Goal: Information Seeking & Learning: Learn about a topic

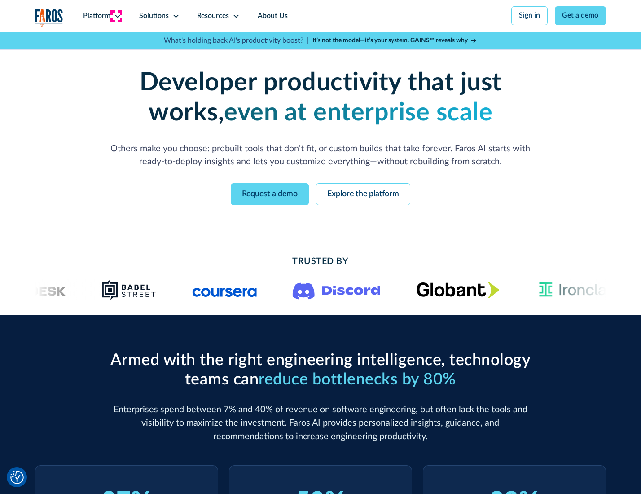
click at [116, 16] on icon at bounding box center [117, 16] width 7 height 7
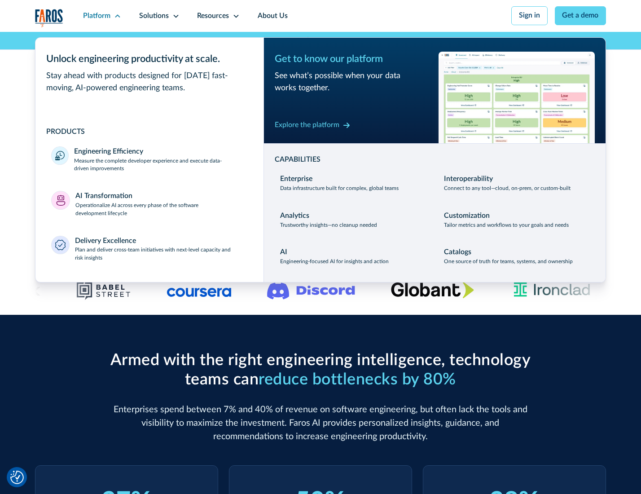
click at [160, 166] on p "Measure the complete developer experience and execute data-driven improvements" at bounding box center [160, 165] width 173 height 16
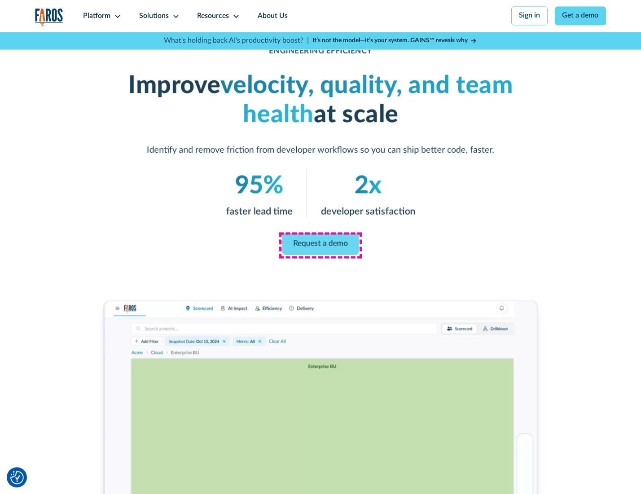
click at [320, 245] on link "Request a demo" at bounding box center [320, 244] width 77 height 22
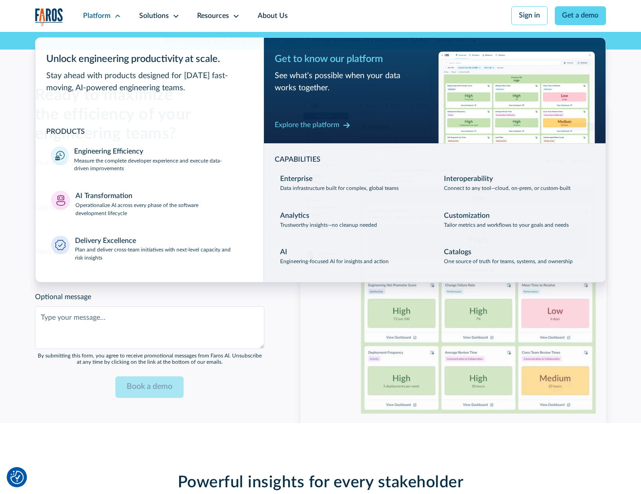
scroll to position [1954, 0]
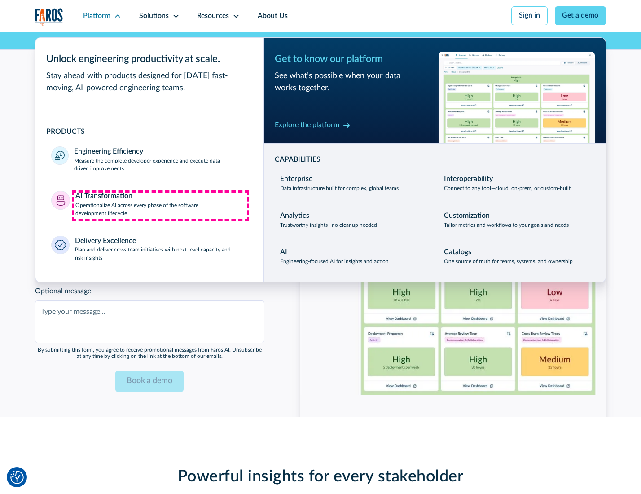
click at [160, 206] on p "Operationalize AI across every phase of the software development lifecycle" at bounding box center [161, 210] width 172 height 16
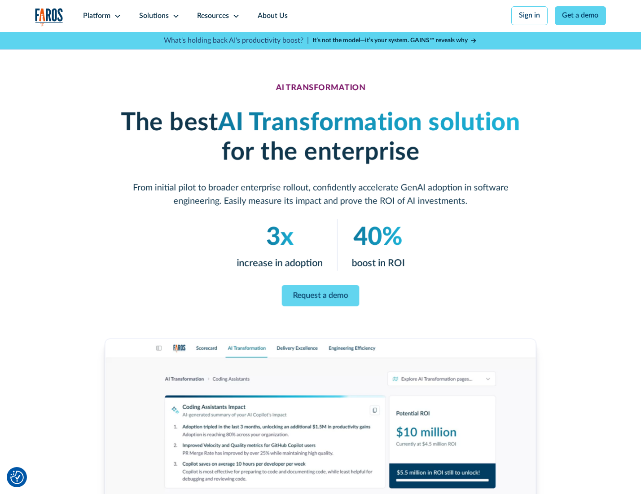
scroll to position [51, 0]
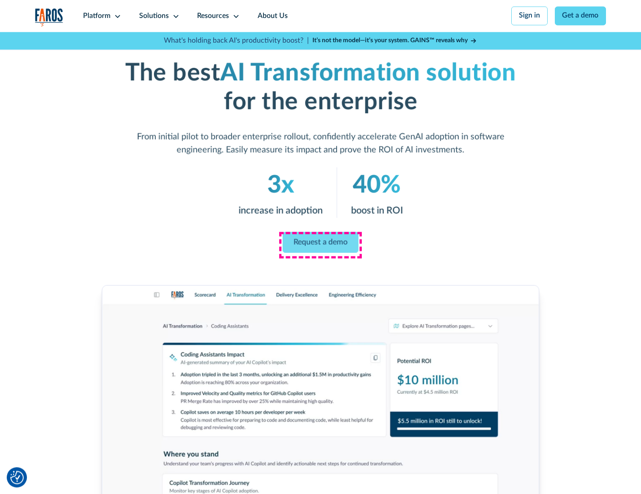
click at [320, 244] on link "Request a demo" at bounding box center [321, 242] width 76 height 21
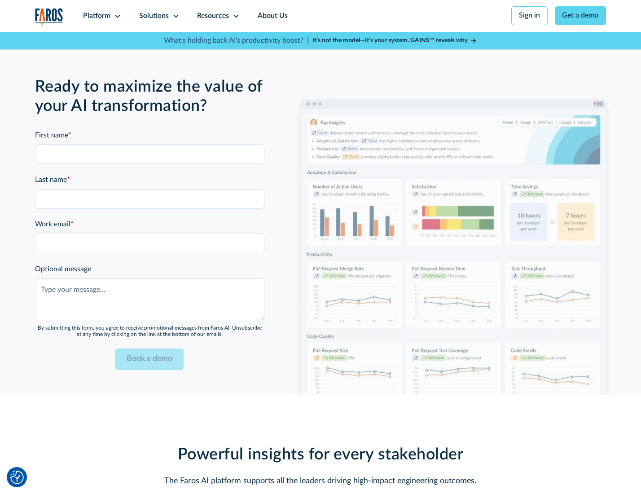
scroll to position [2170, 0]
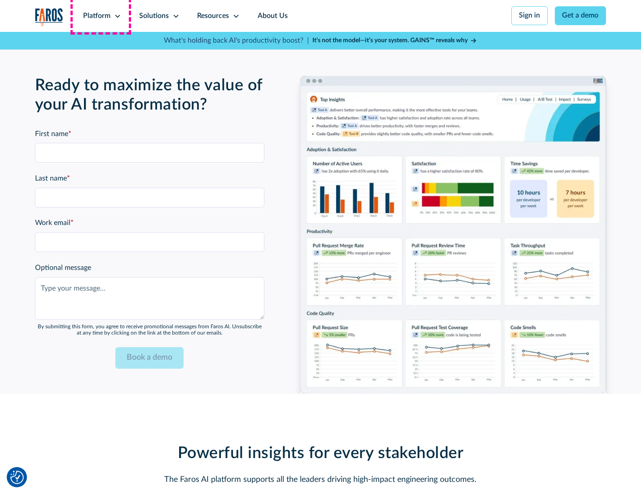
click at [101, 16] on div "Platform" at bounding box center [96, 16] width 27 height 11
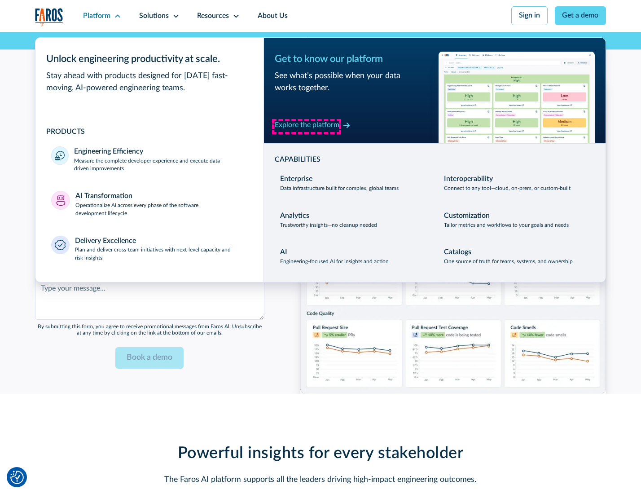
click at [307, 126] on div "Explore the platform" at bounding box center [307, 125] width 65 height 11
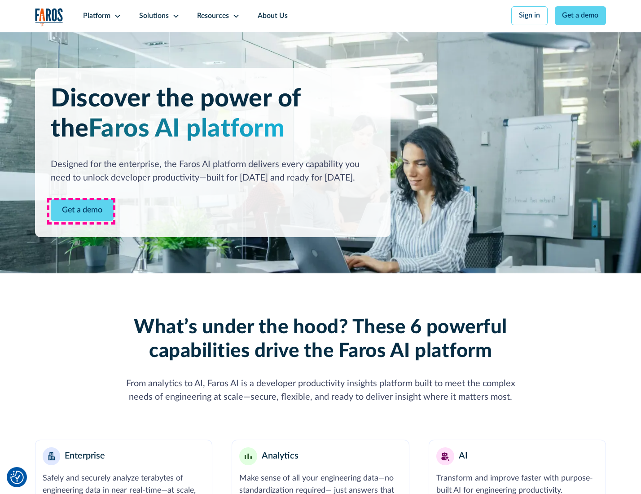
click at [81, 211] on link "Get a demo" at bounding box center [82, 210] width 63 height 22
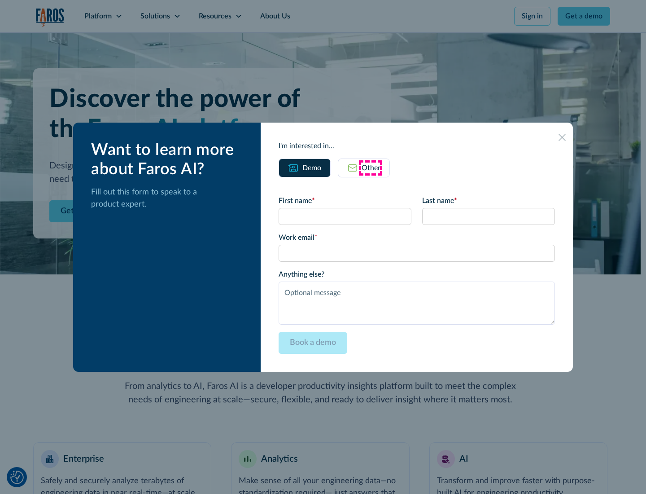
click at [371, 167] on div "Other" at bounding box center [371, 167] width 19 height 11
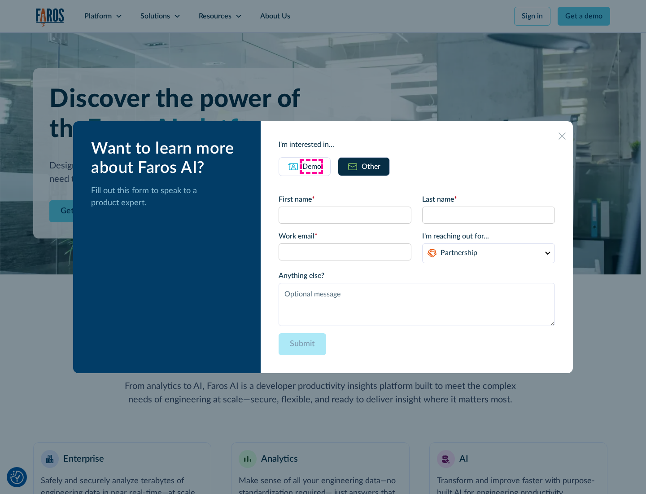
click at [311, 166] on div "Demo" at bounding box center [312, 166] width 19 height 11
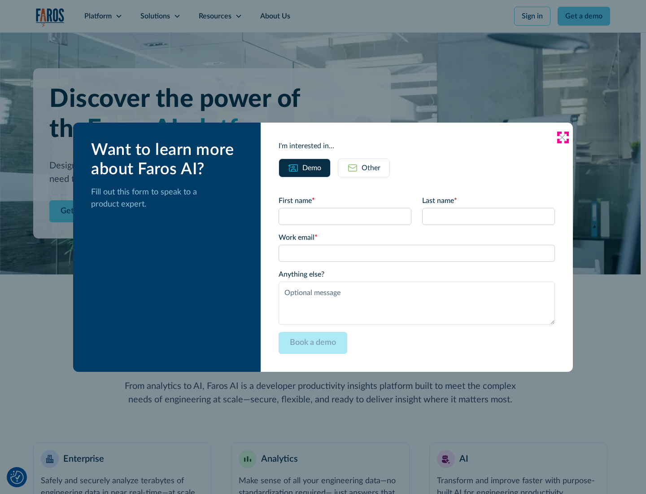
click at [563, 137] on icon at bounding box center [562, 137] width 7 height 7
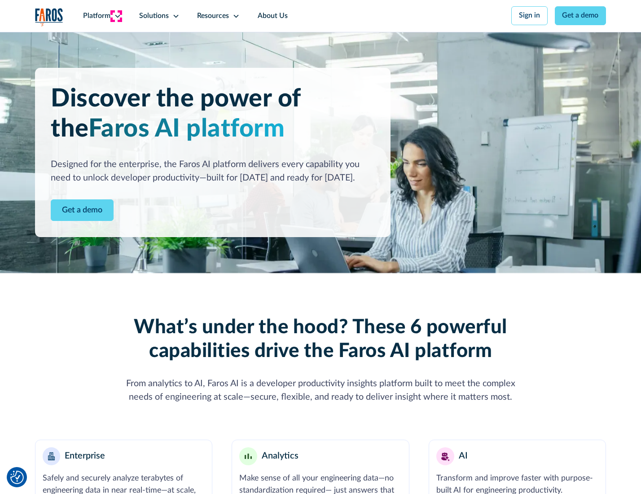
click at [116, 16] on icon at bounding box center [117, 16] width 7 height 7
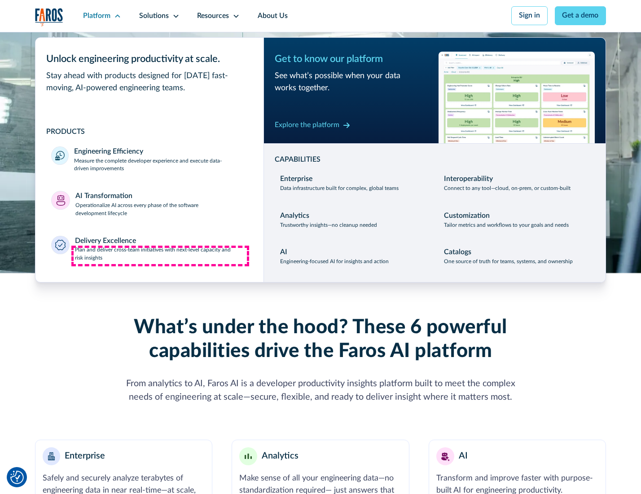
click at [160, 256] on p "Plan and deliver cross-team initiatives with next-level capacity and risk insig…" at bounding box center [161, 254] width 173 height 16
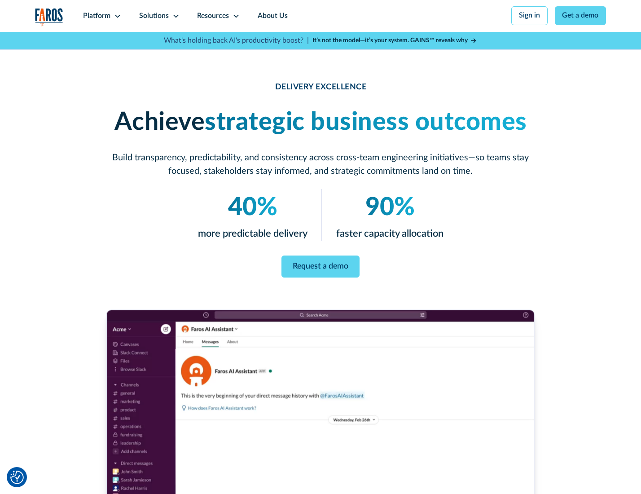
click at [174, 16] on icon at bounding box center [175, 16] width 7 height 7
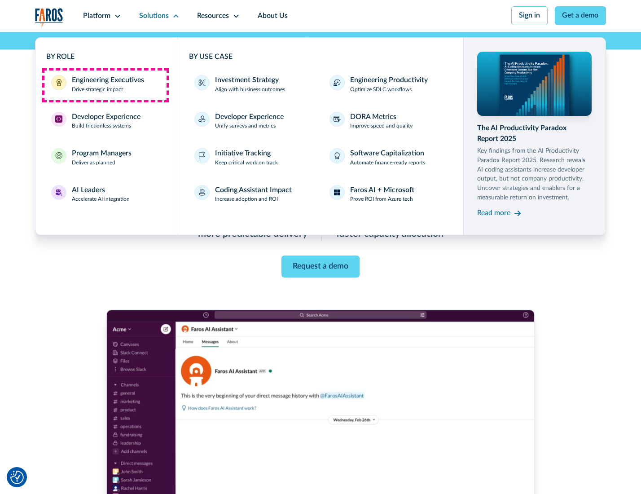
click at [105, 85] on div "Engineering Executives" at bounding box center [108, 80] width 72 height 11
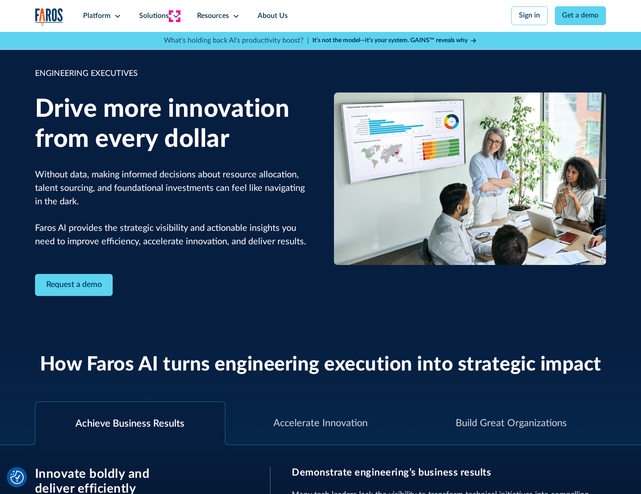
click at [174, 16] on icon at bounding box center [175, 16] width 7 height 7
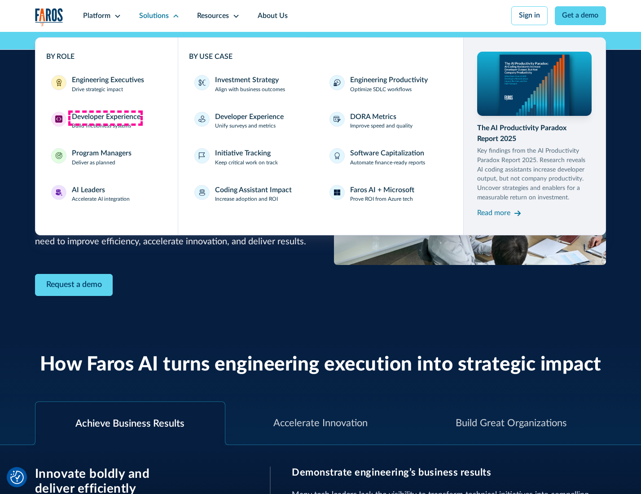
click at [105, 118] on div "Developer Experience" at bounding box center [106, 117] width 69 height 11
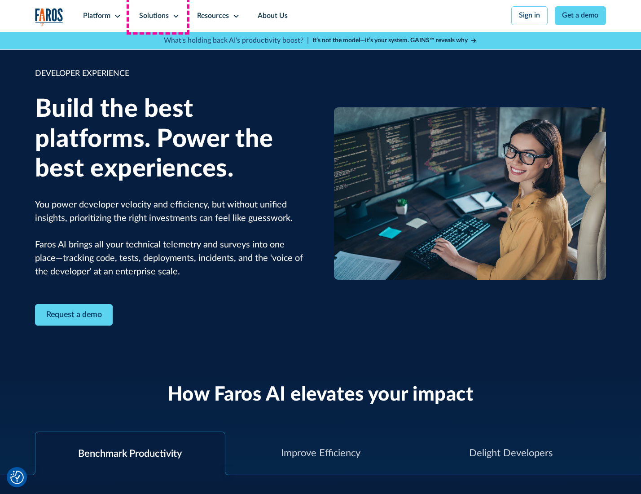
click at [158, 16] on div "Solutions" at bounding box center [154, 16] width 30 height 11
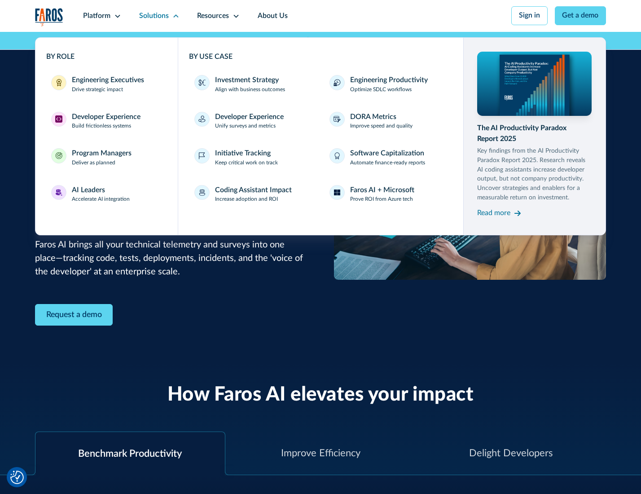
click at [100, 158] on div "Program Managers" at bounding box center [102, 153] width 60 height 11
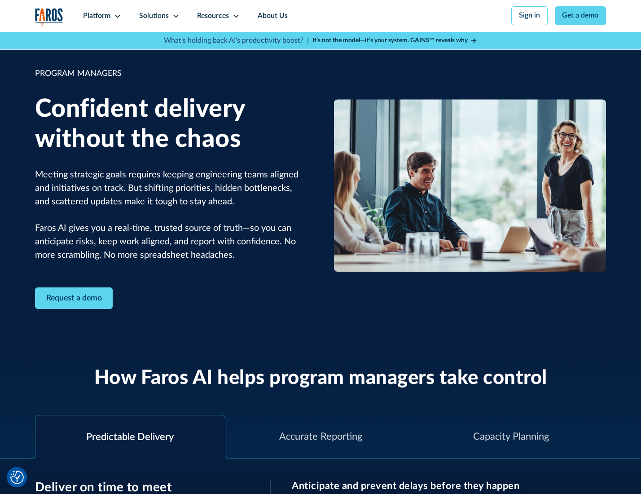
click at [174, 16] on icon at bounding box center [175, 16] width 7 height 7
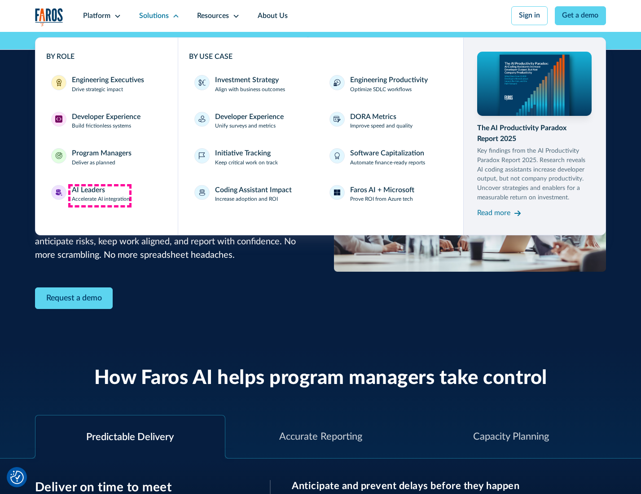
click at [100, 195] on div "AI Leaders" at bounding box center [88, 190] width 33 height 11
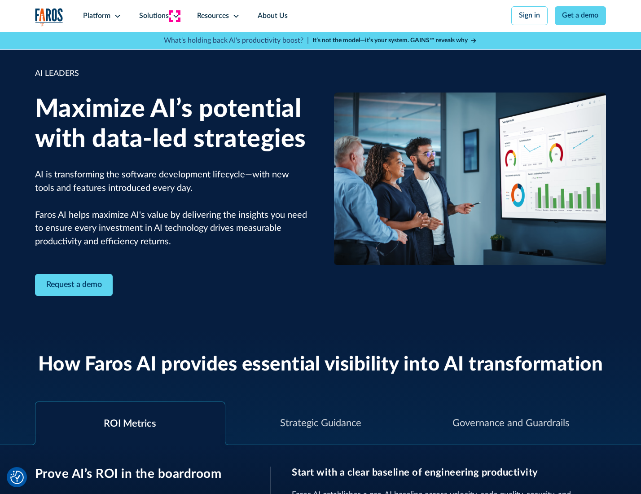
click at [174, 16] on icon at bounding box center [175, 16] width 7 height 7
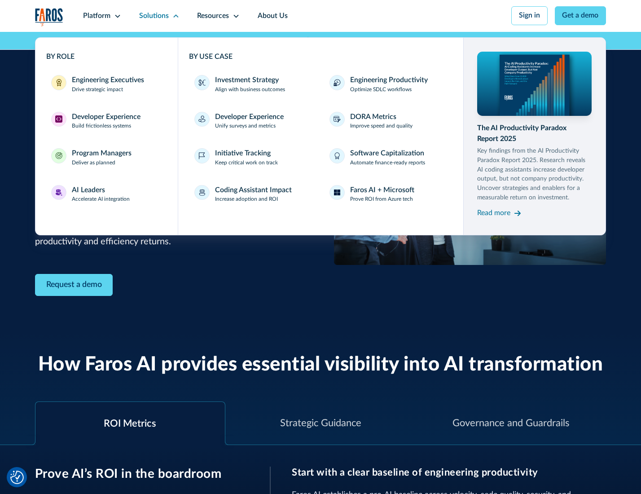
click at [246, 81] on div "Investment Strategy" at bounding box center [247, 80] width 64 height 11
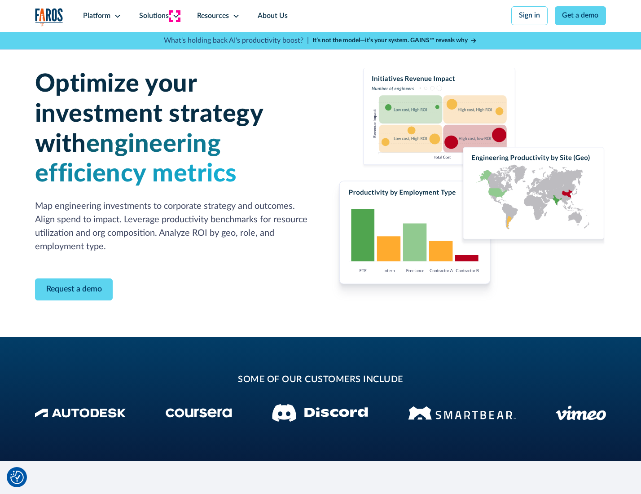
click at [174, 16] on icon at bounding box center [175, 16] width 7 height 7
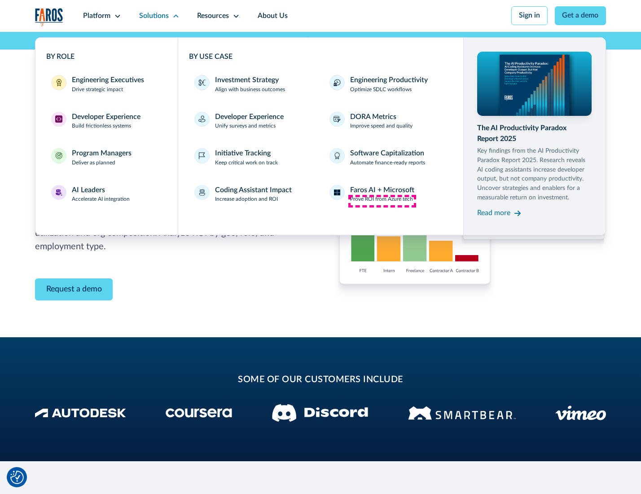
click at [382, 201] on p "Prove ROI from Azure tech" at bounding box center [381, 199] width 63 height 8
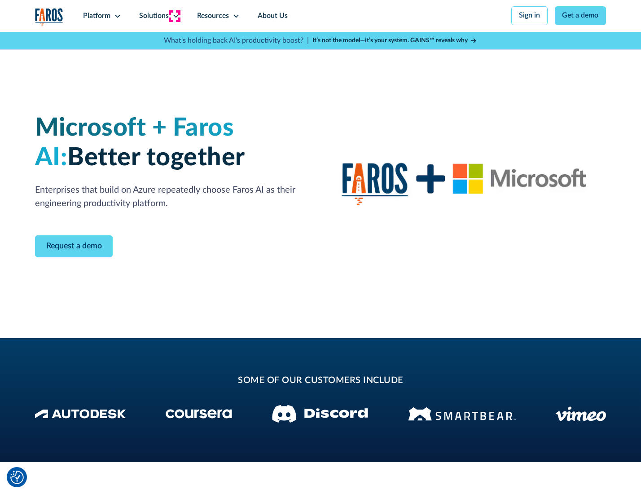
click at [174, 16] on icon at bounding box center [175, 16] width 7 height 7
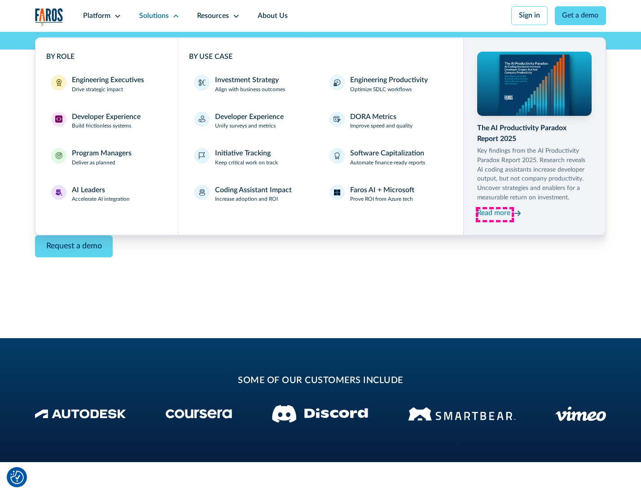
click at [495, 215] on div "Read more" at bounding box center [493, 213] width 33 height 11
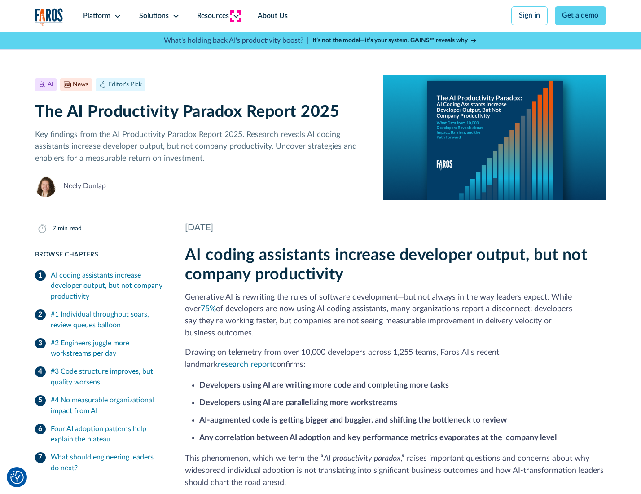
click at [235, 16] on icon at bounding box center [235, 16] width 7 height 7
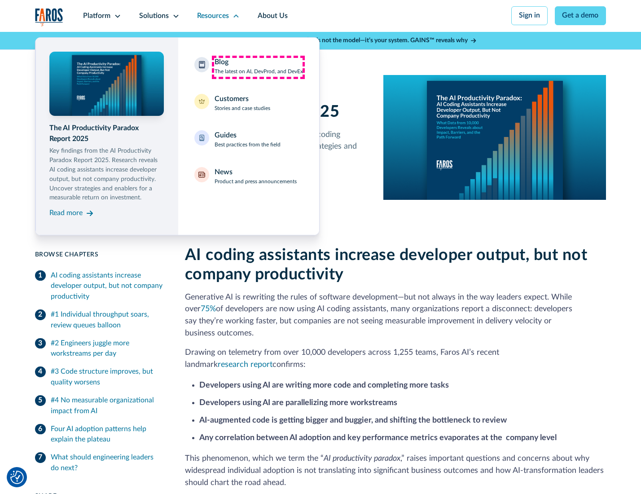
click at [258, 67] on div "Blog The latest on AI, DevProd, and DevEx" at bounding box center [259, 66] width 88 height 19
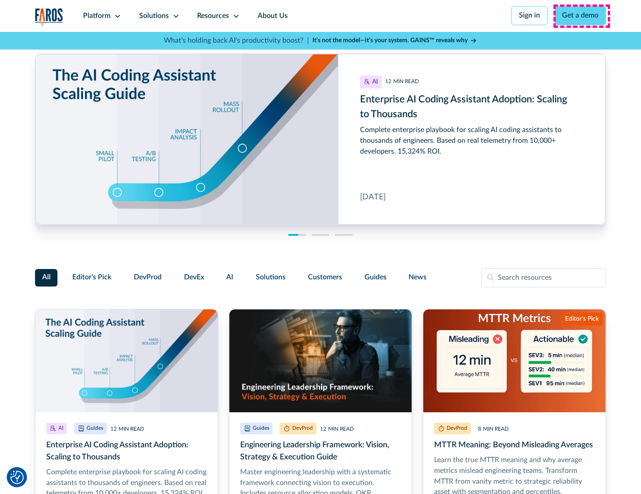
click at [581, 16] on link "Get a demo" at bounding box center [581, 15] width 52 height 19
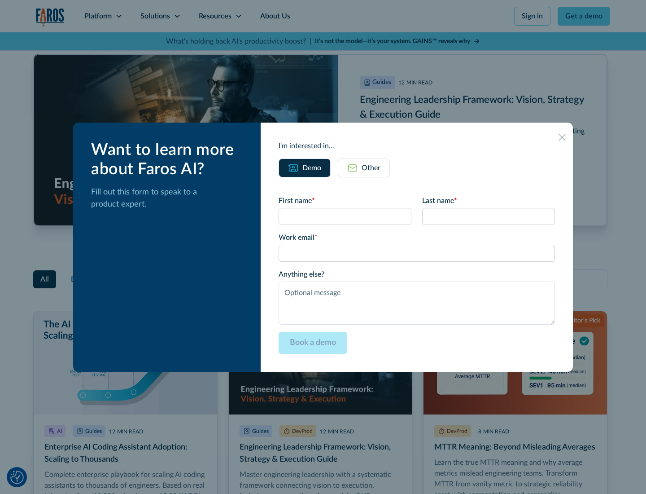
click at [364, 167] on div "Other" at bounding box center [371, 167] width 19 height 11
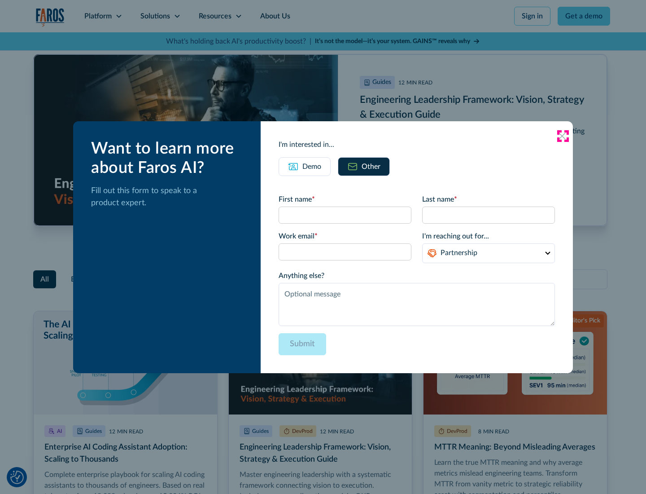
click at [563, 136] on icon at bounding box center [562, 135] width 7 height 7
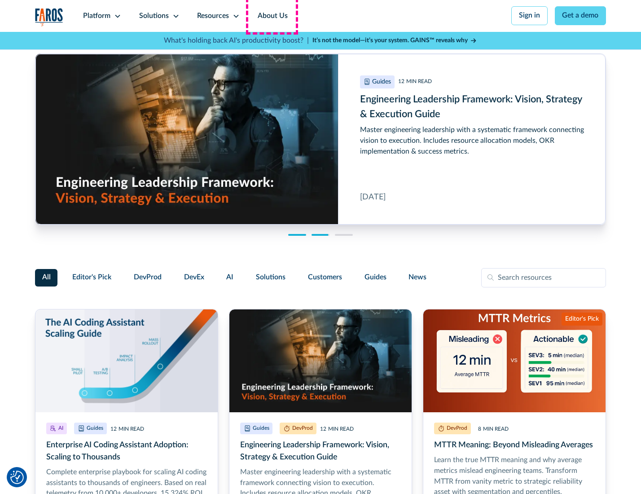
click at [272, 16] on link "About Us" at bounding box center [273, 16] width 48 height 32
